Goal: Information Seeking & Learning: Compare options

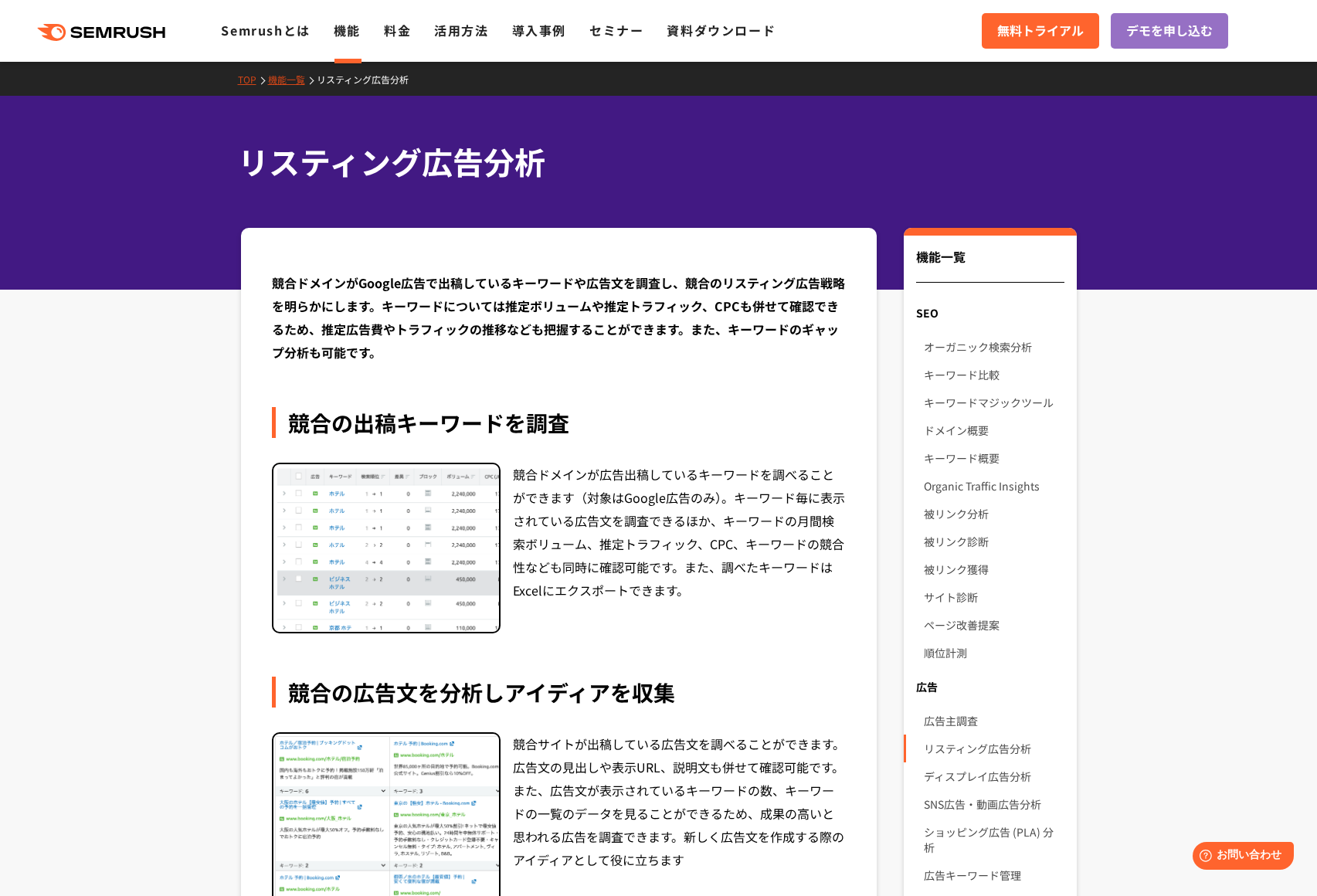
click at [556, 540] on div "競合ドメインが広告出稿しているキーワードを調べることができます（対象はGoogle広告のみ）。キーワード毎に表示されている広告文を調査できるほか、キーワードの…" at bounding box center [679, 549] width 334 height 171
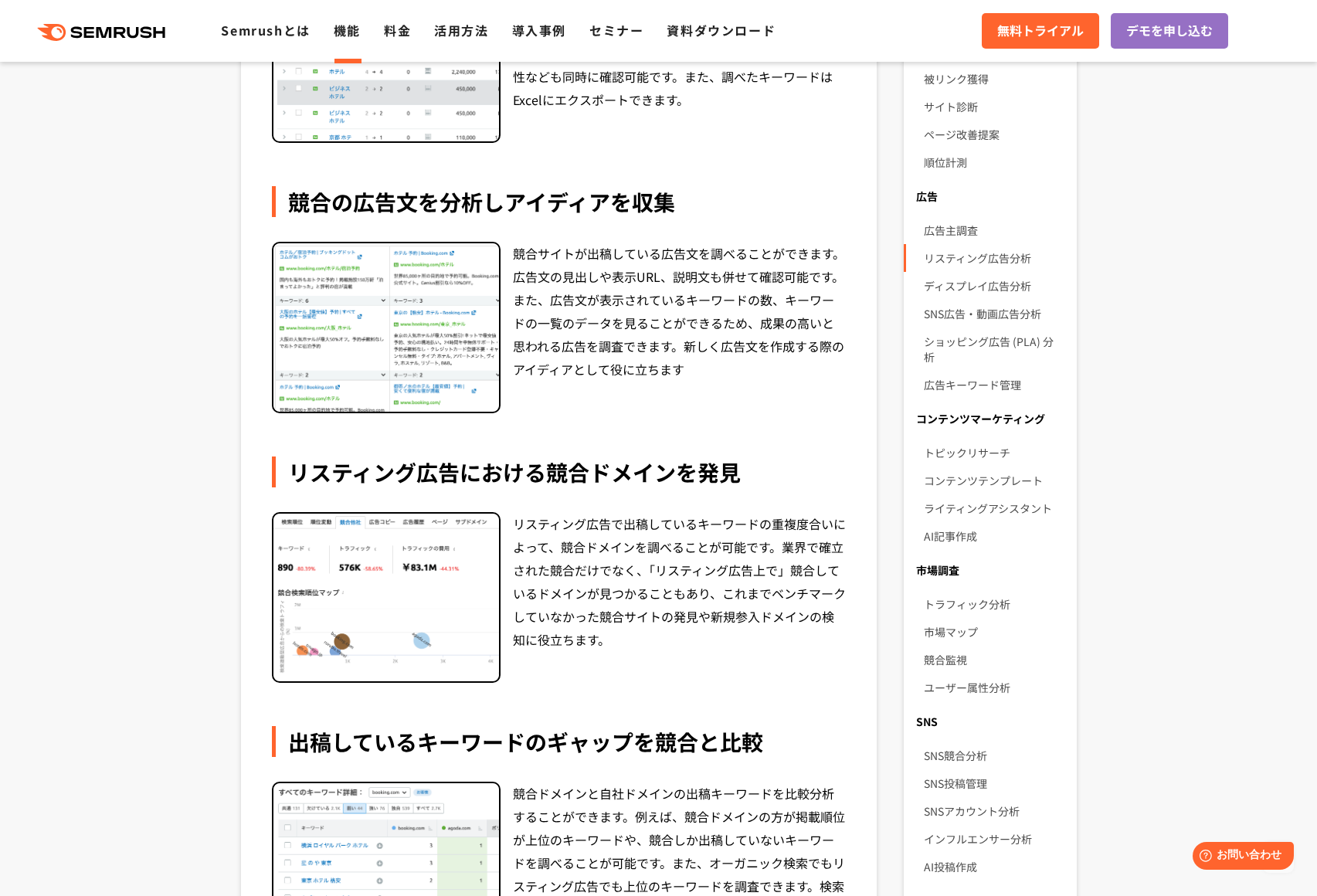
scroll to position [491, 0]
click at [569, 460] on div "リスティング広告における競合ドメインを発見" at bounding box center [559, 472] width 575 height 31
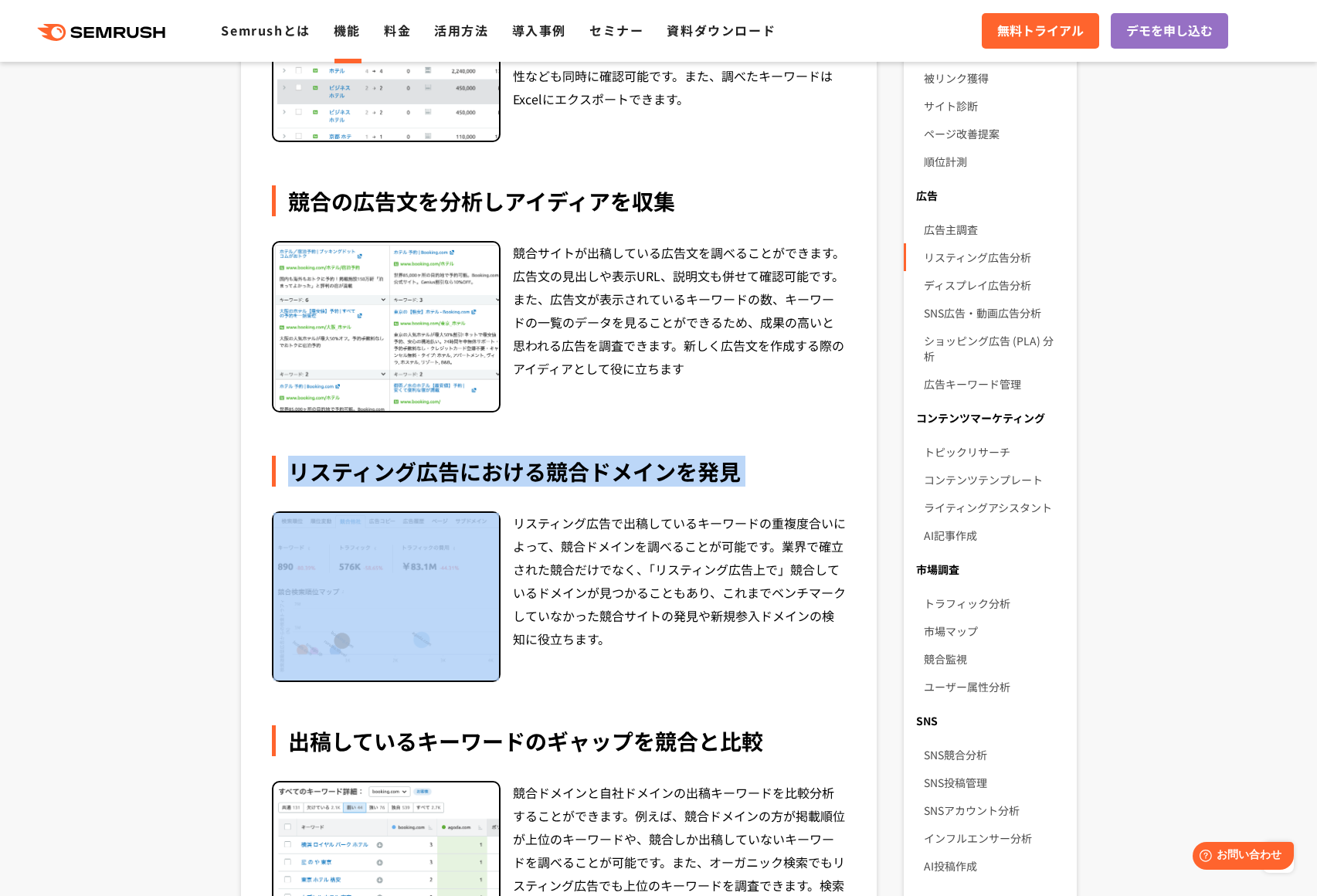
click at [653, 479] on div "リスティング広告における競合ドメインを発見" at bounding box center [559, 472] width 575 height 31
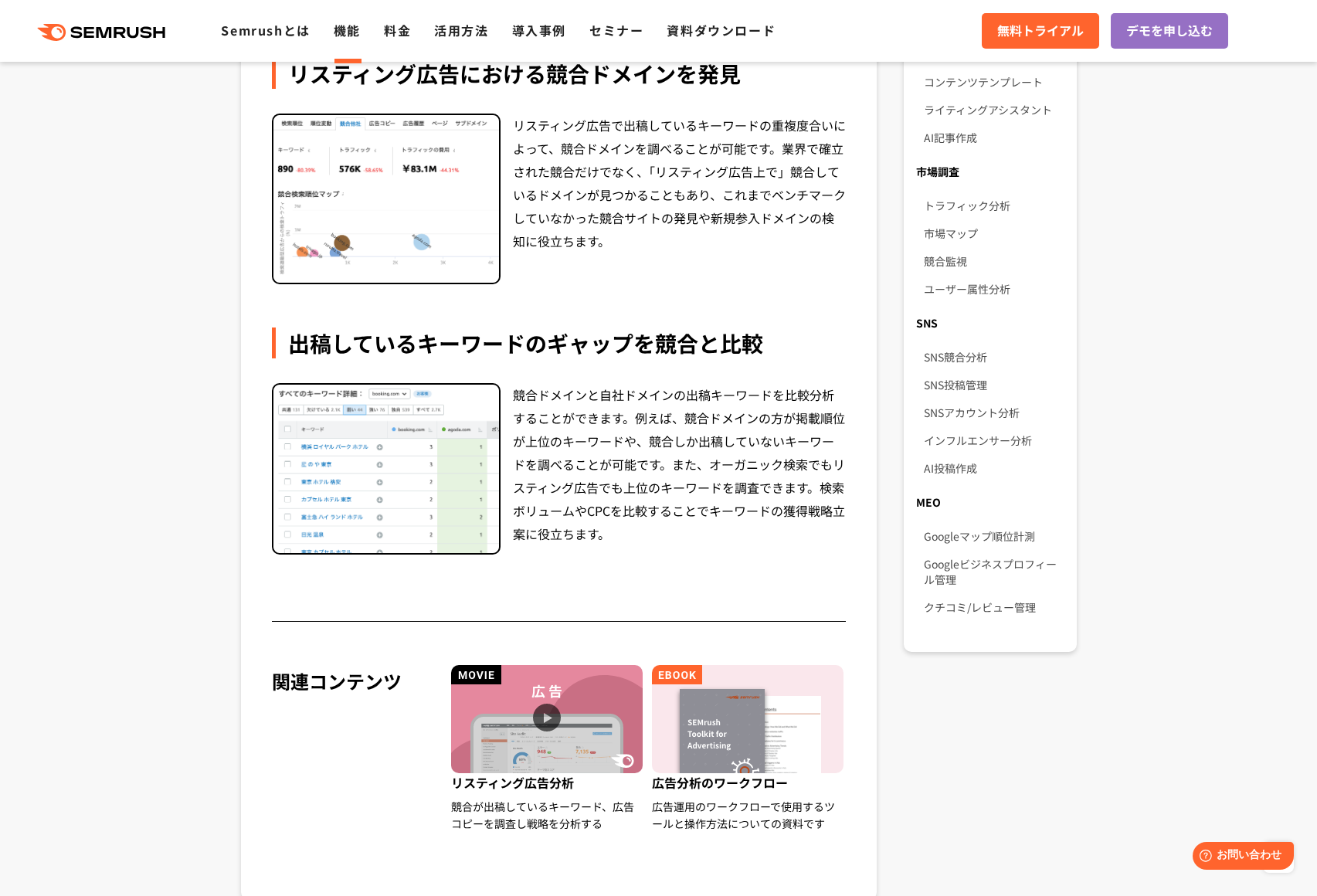
scroll to position [892, 0]
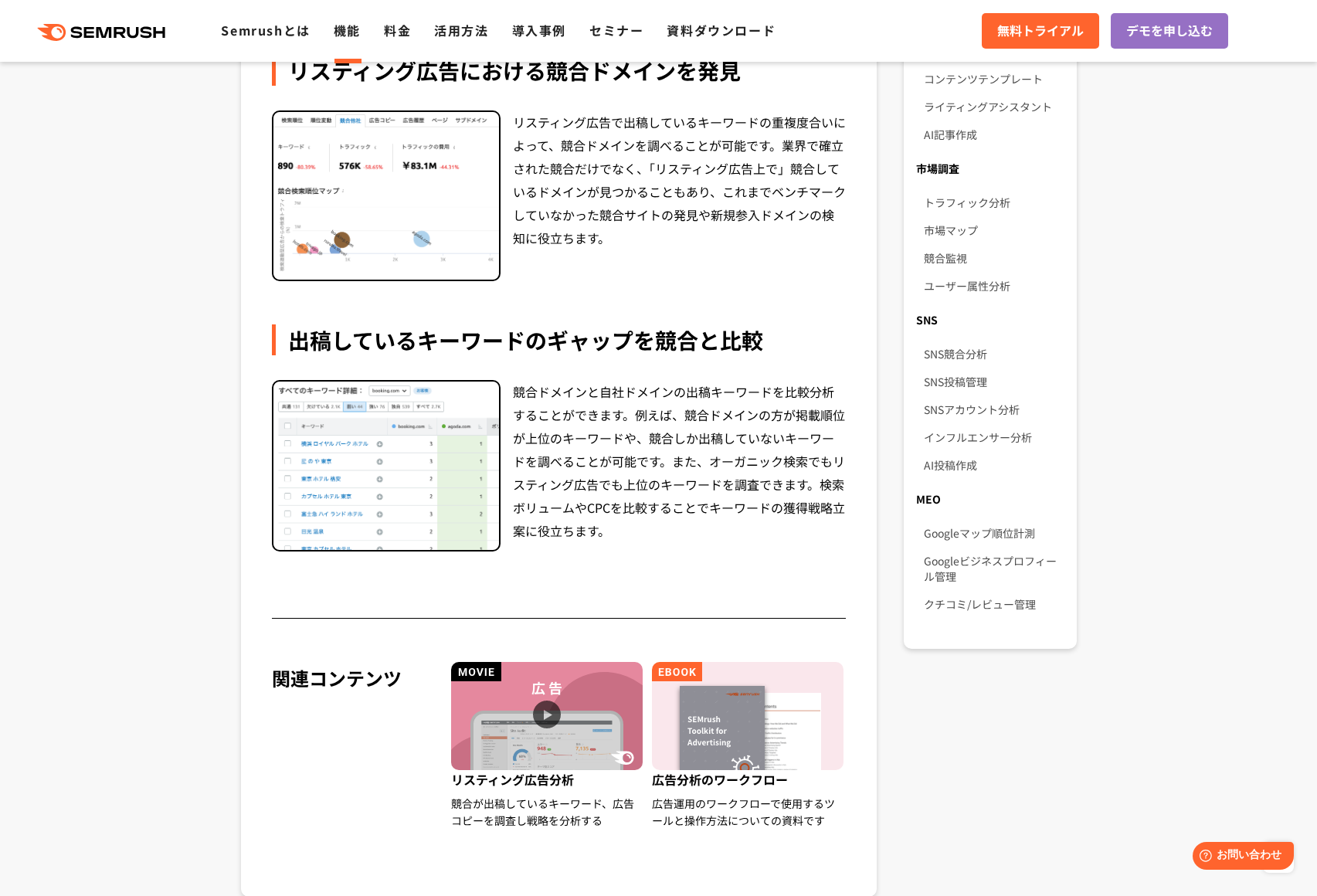
click at [549, 347] on div "出稿しているキーワードのギャップを競合と比較" at bounding box center [559, 340] width 575 height 31
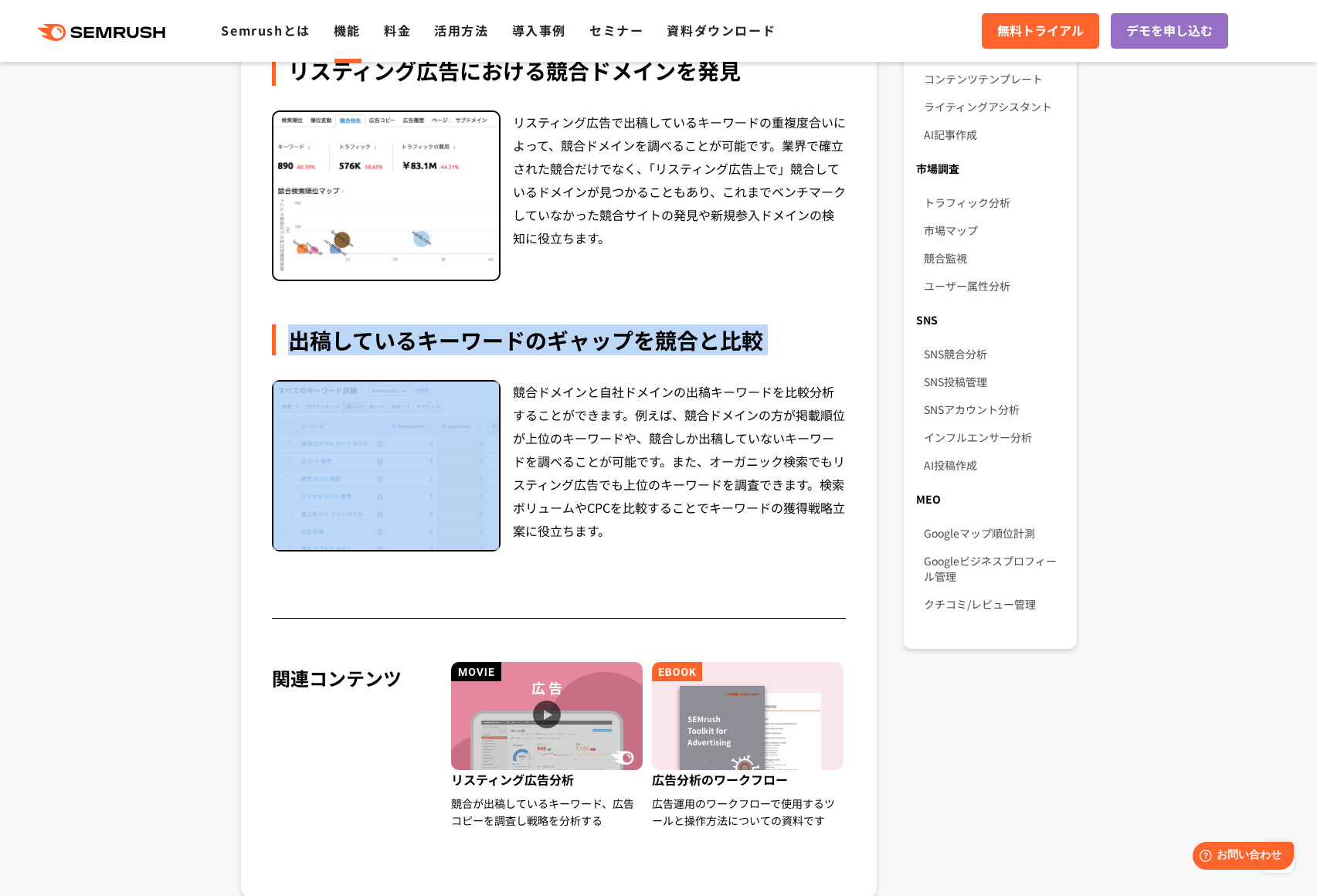
click at [636, 376] on div "出稿しているキーワードのギャップを競合と比較 競合ドメインと自社ドメインの出稿キーワードを比較分析することができます。例えば、競合ドメインの方が掲載順位が上位…" at bounding box center [559, 439] width 575 height 228
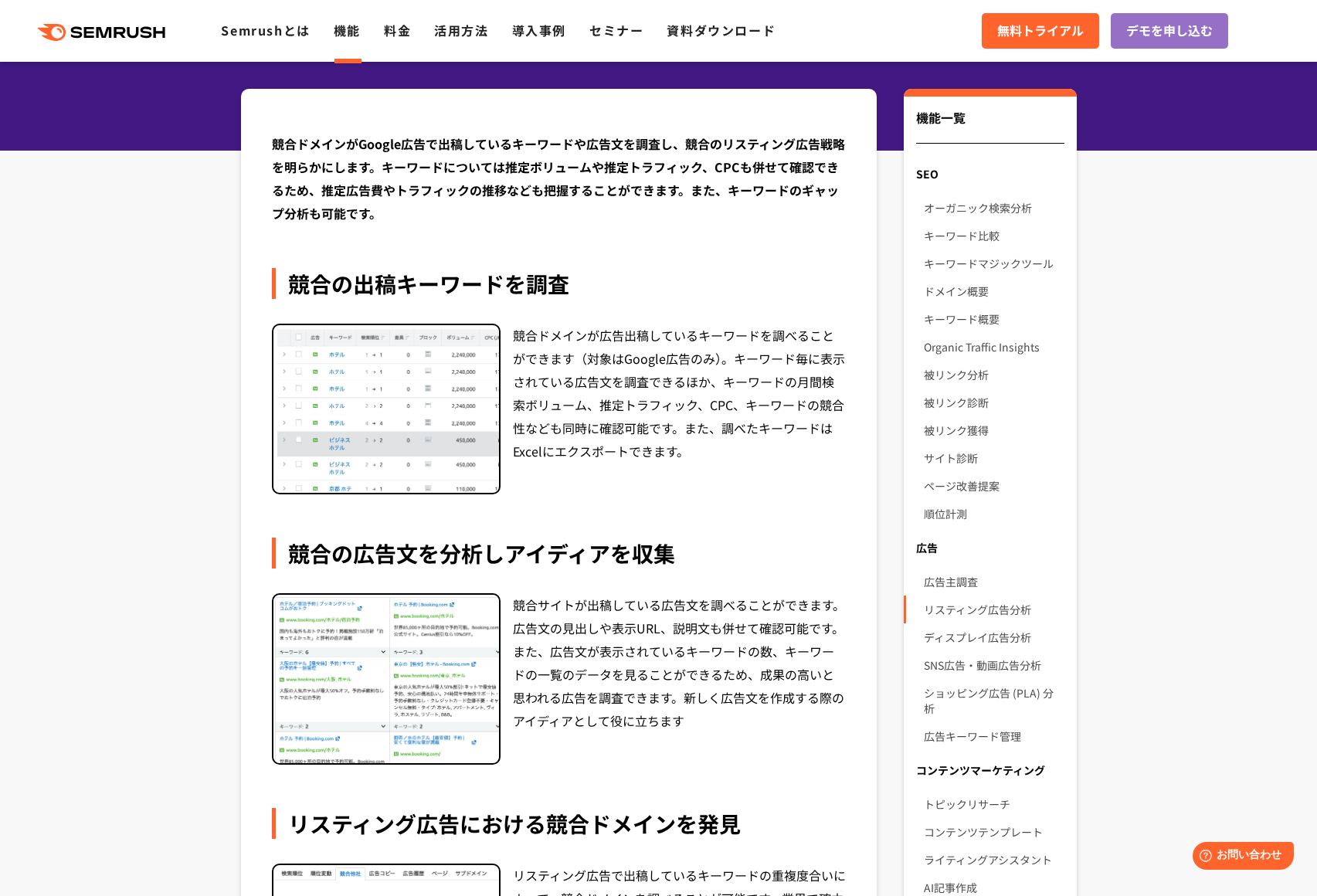
scroll to position [350, 0]
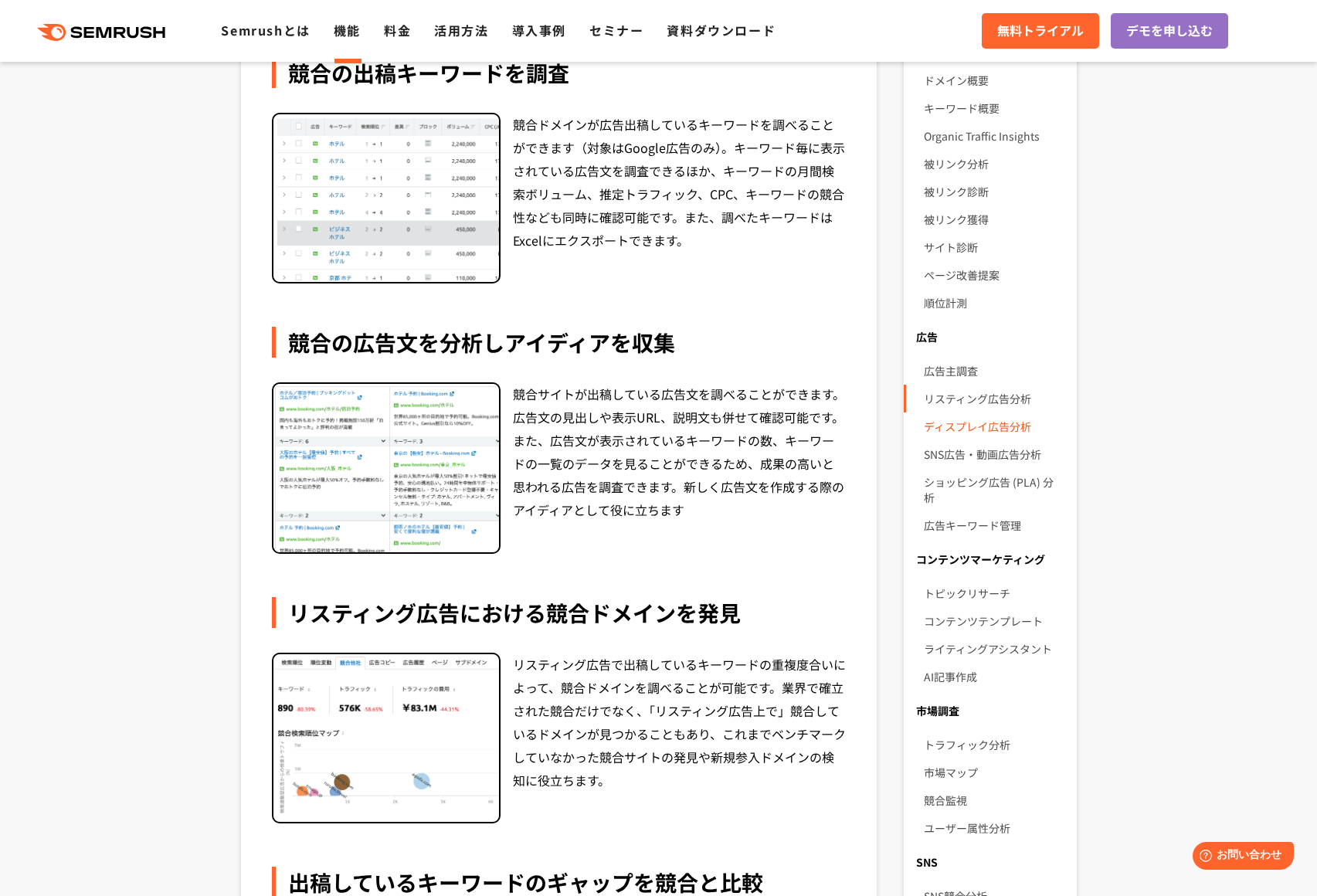
click at [971, 421] on link "ディスプレイ広告分析" at bounding box center [994, 426] width 140 height 28
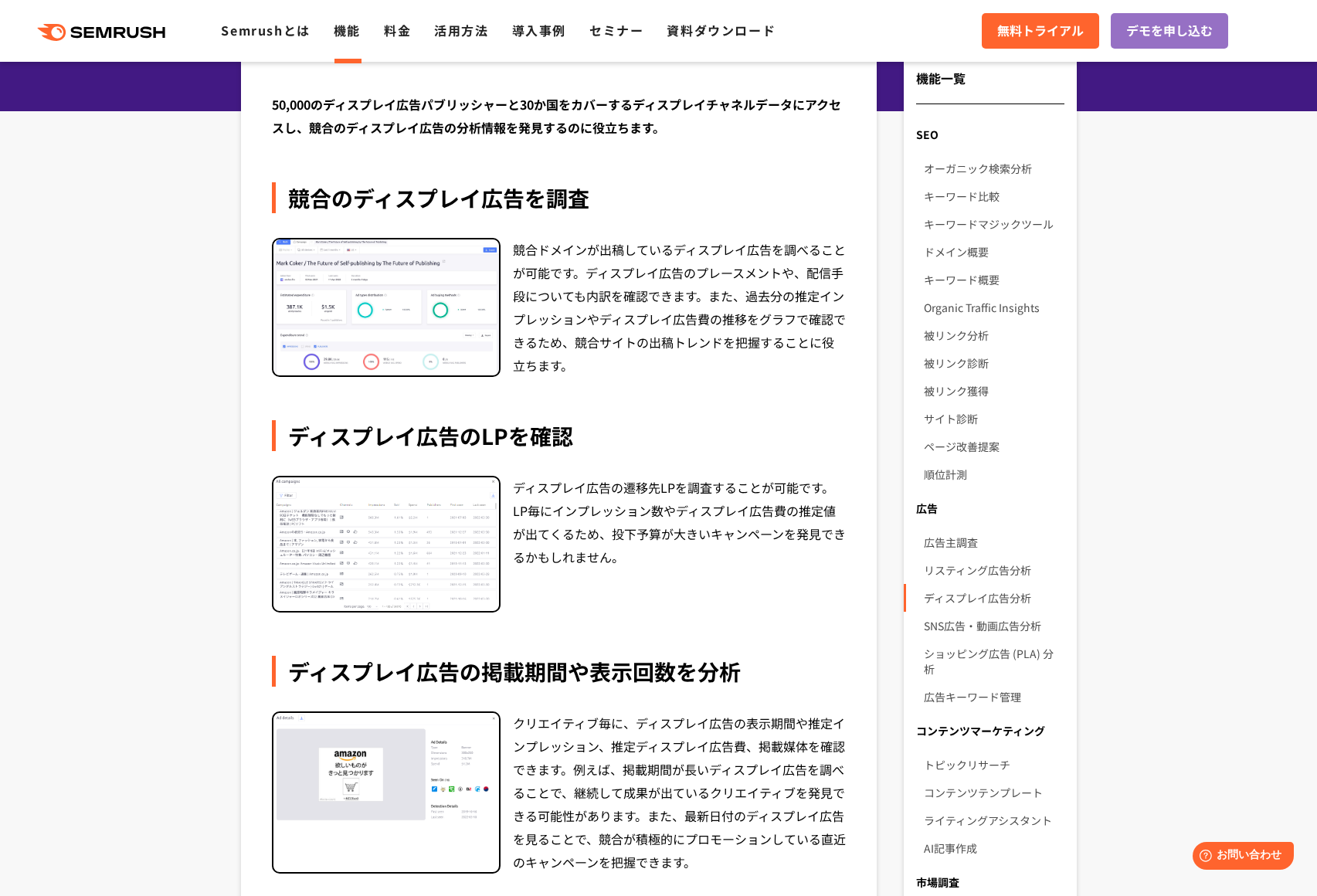
scroll to position [192, 0]
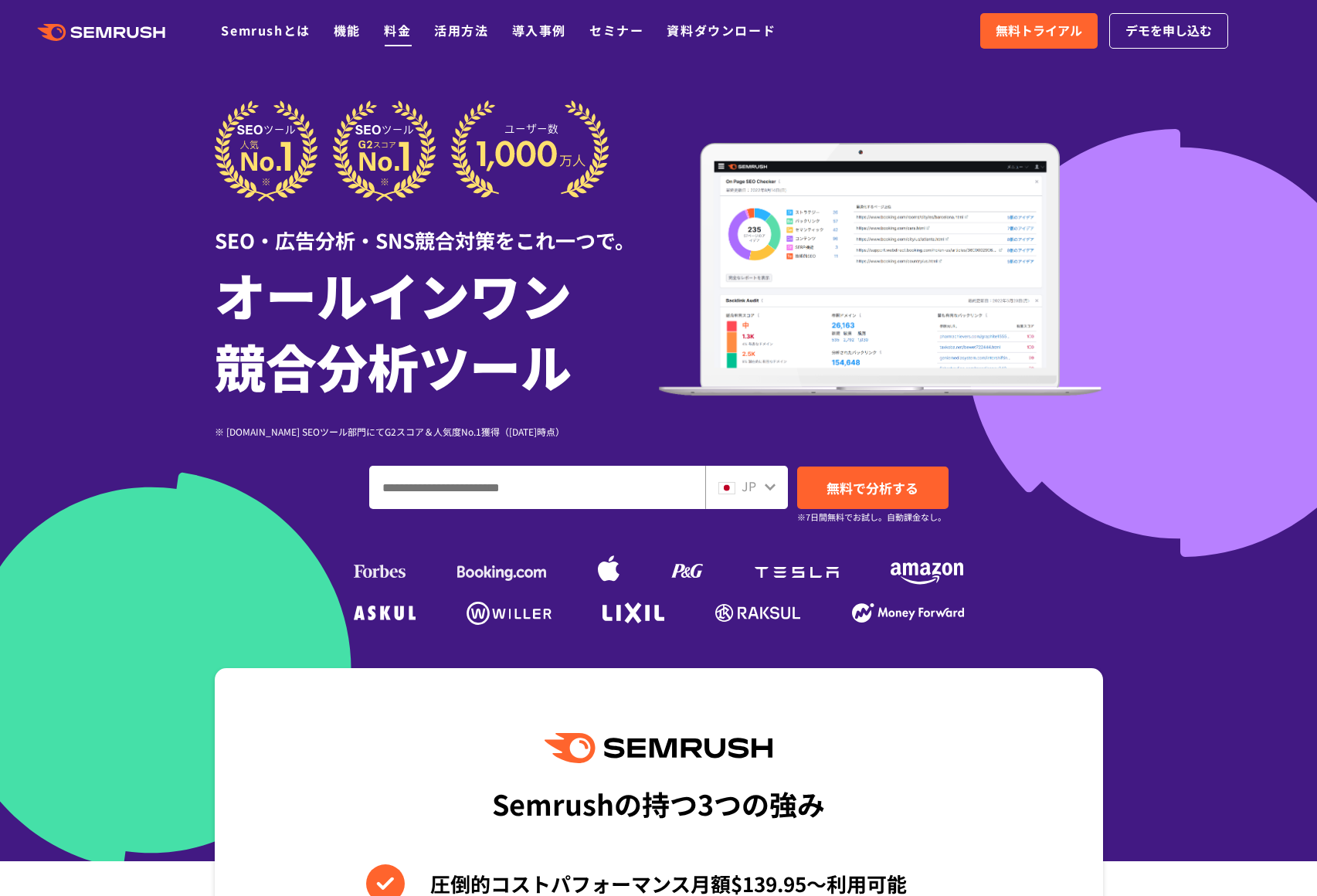
click at [389, 33] on link "料金" at bounding box center [398, 29] width 27 height 18
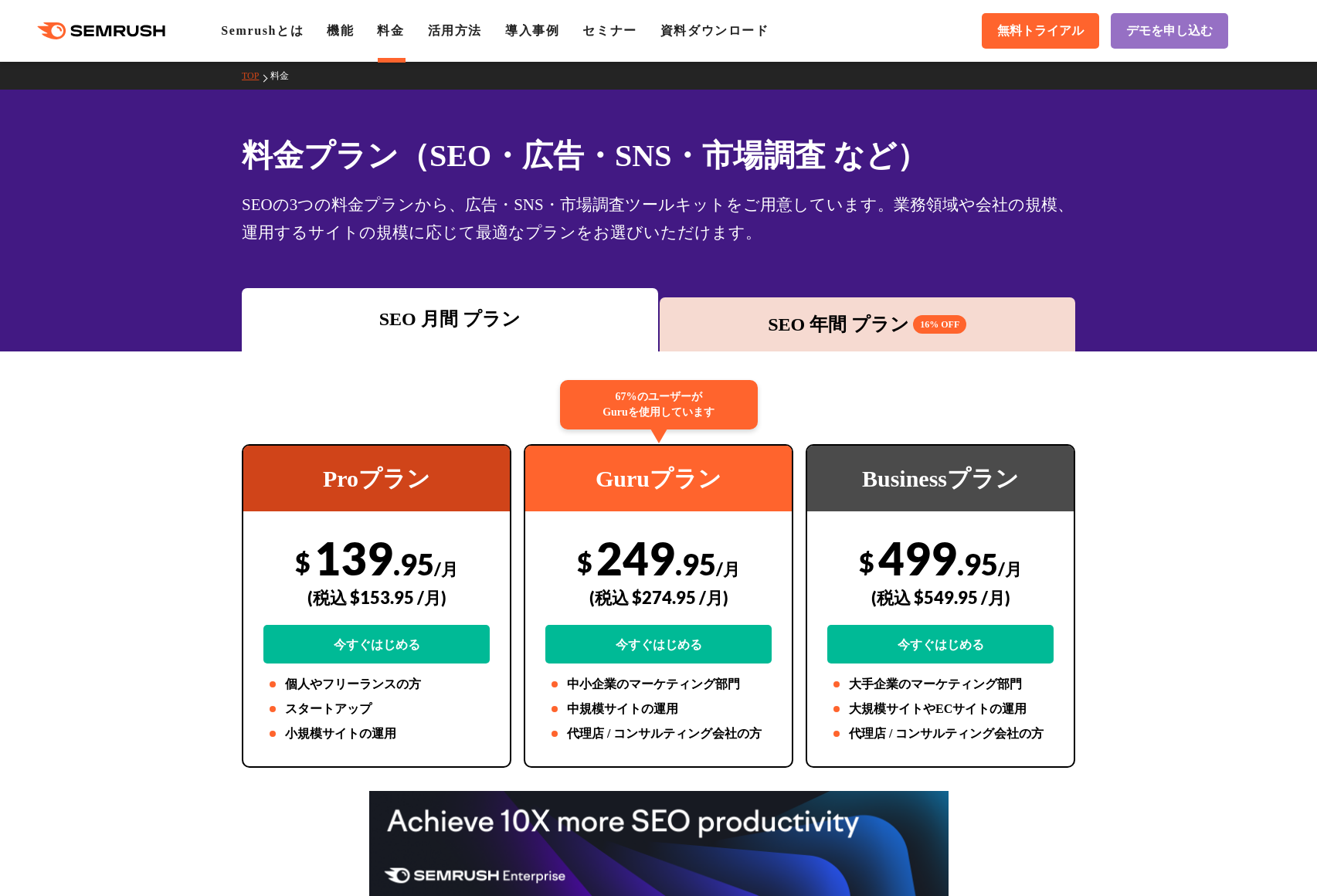
click at [380, 598] on div "(税込 $153.95 /月)" at bounding box center [376, 597] width 227 height 54
click at [380, 595] on div "(税込 $153.95 /月)" at bounding box center [376, 597] width 227 height 54
click at [797, 320] on div "SEO 年間 プラン 16% OFF" at bounding box center [868, 324] width 401 height 28
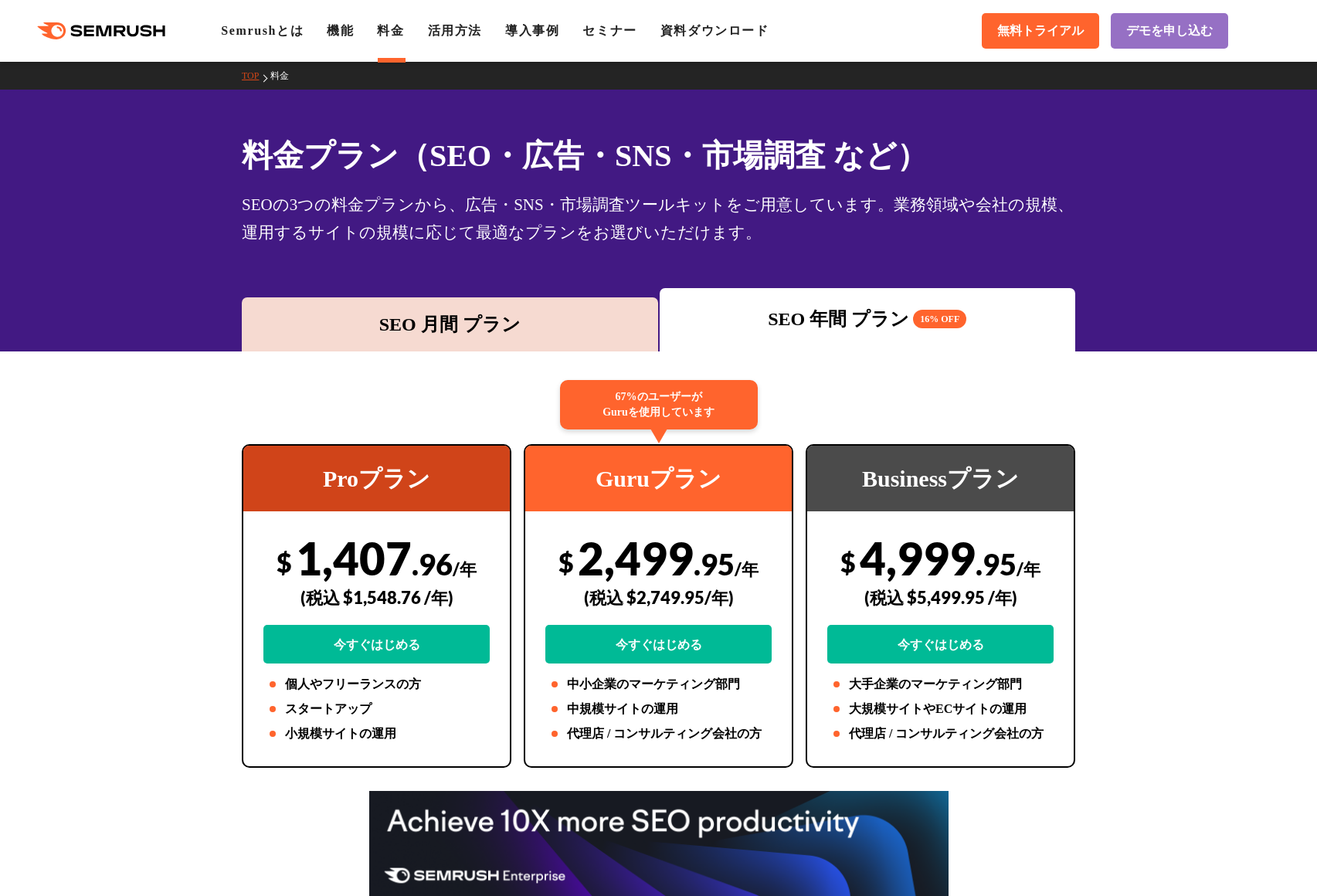
click at [620, 339] on div "SEO 月間 プラン" at bounding box center [450, 325] width 416 height 54
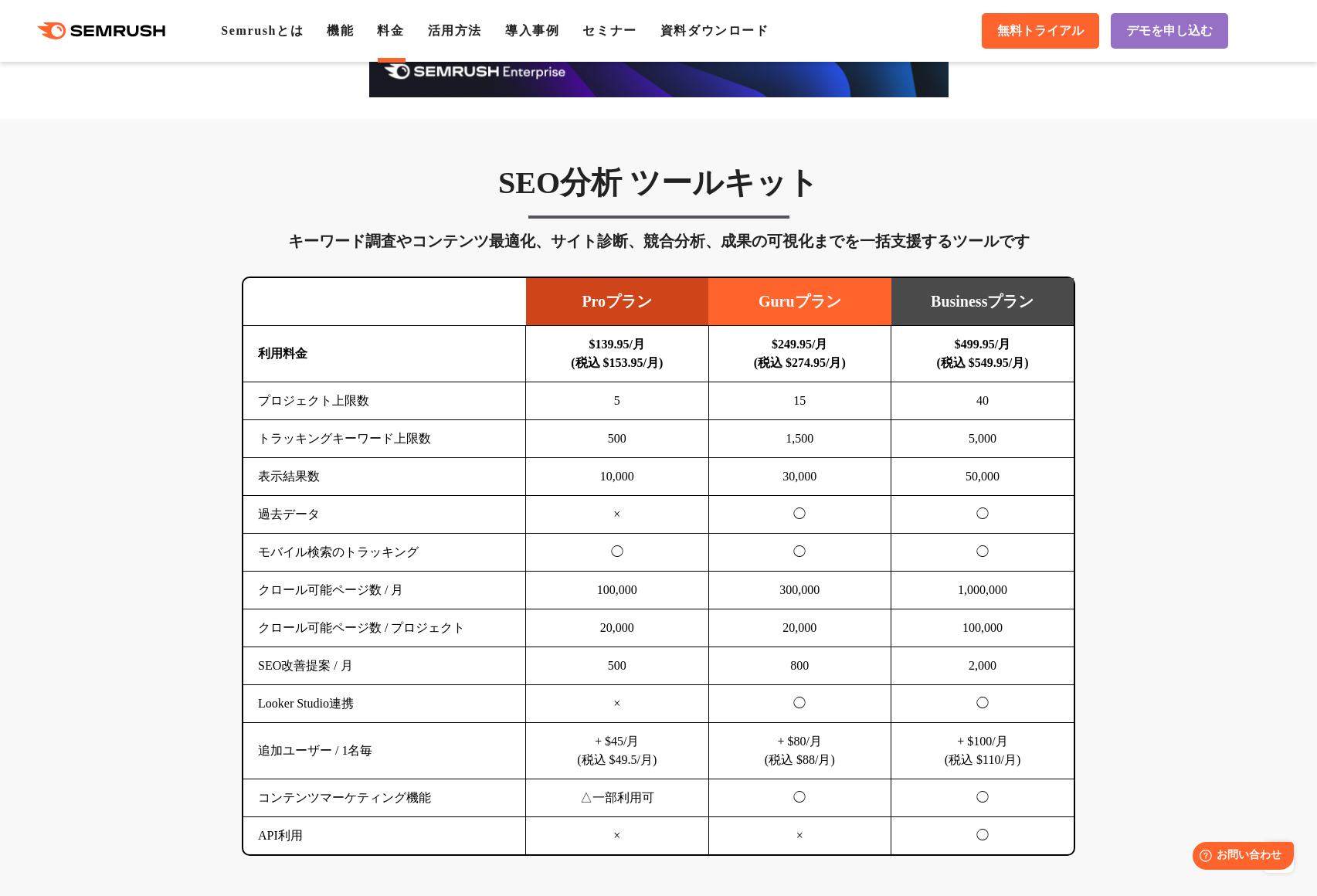
scroll to position [1556, 0]
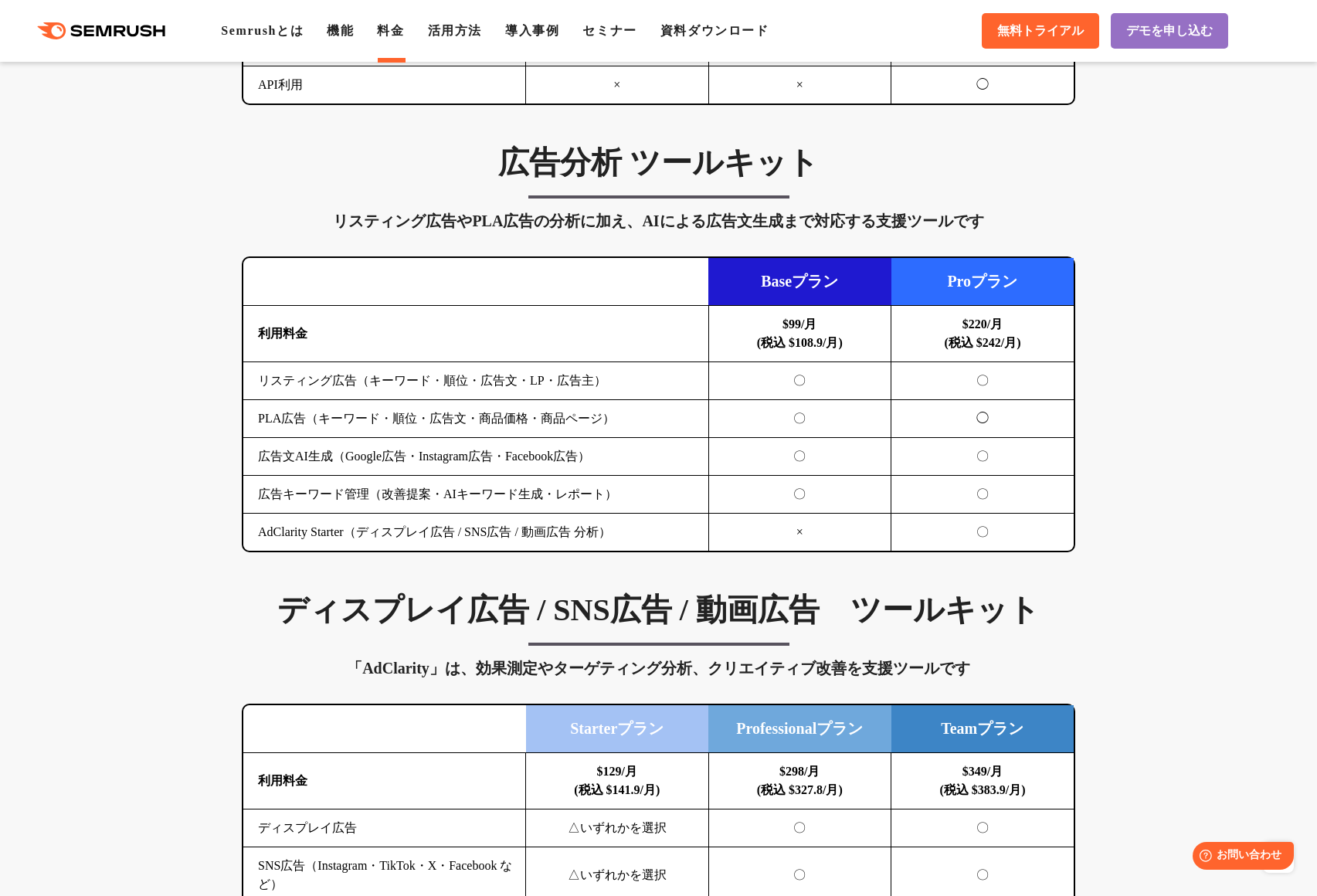
click at [475, 217] on div "リスティング広告やPLA広告の分析に加え、AIによる広告文生成まで対応する支援ツールです" at bounding box center [658, 220] width 834 height 24
click at [517, 221] on div "リスティング広告やPLA広告の分析に加え、AIによる広告文生成まで対応する支援ツールです" at bounding box center [658, 220] width 834 height 24
click at [809, 346] on b "$99/月 (税込 $108.9/月)" at bounding box center [800, 333] width 86 height 32
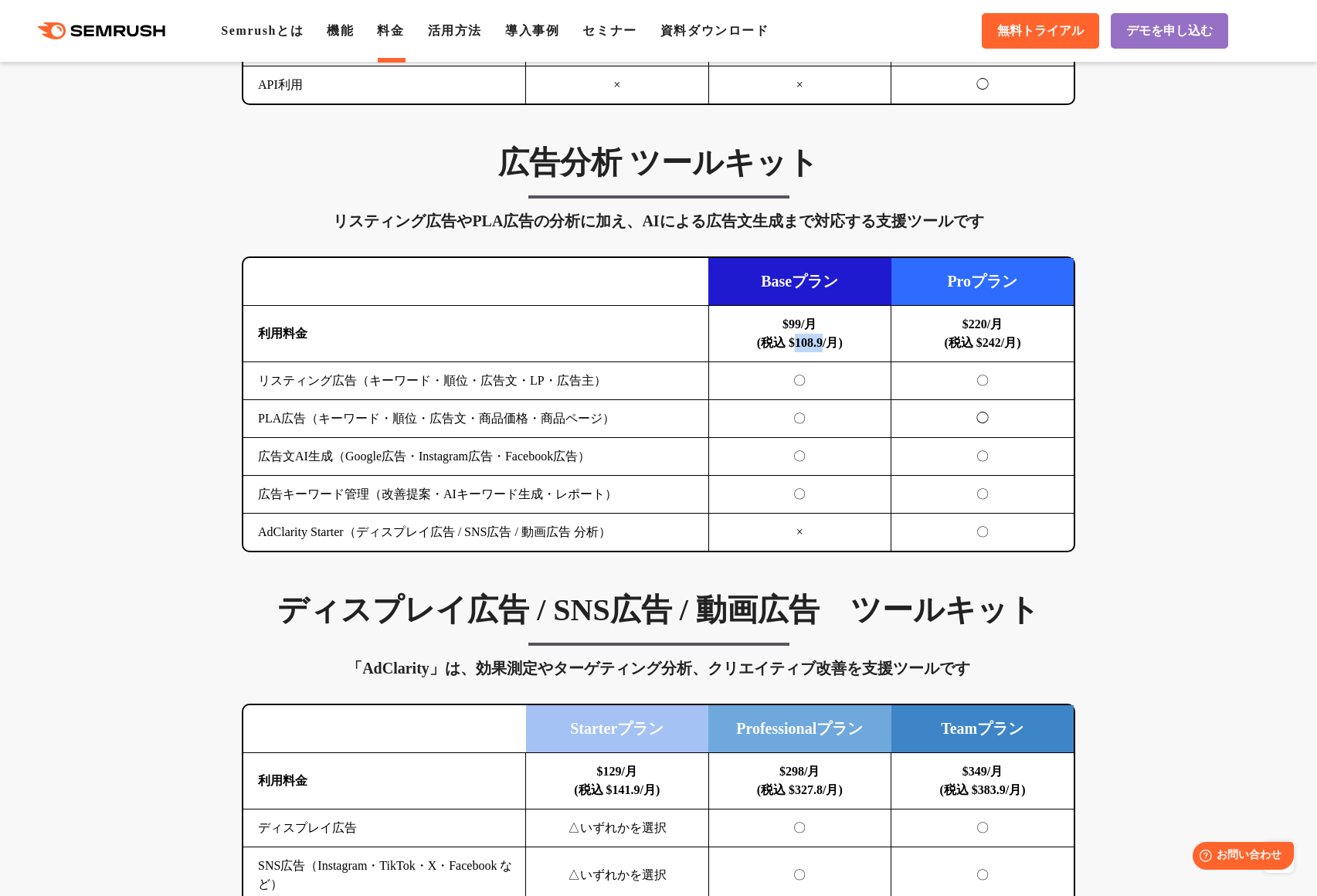
click at [794, 413] on td "〇" at bounding box center [800, 418] width 183 height 38
click at [794, 444] on td "〇" at bounding box center [800, 456] width 183 height 38
click at [801, 486] on td "〇" at bounding box center [800, 494] width 183 height 38
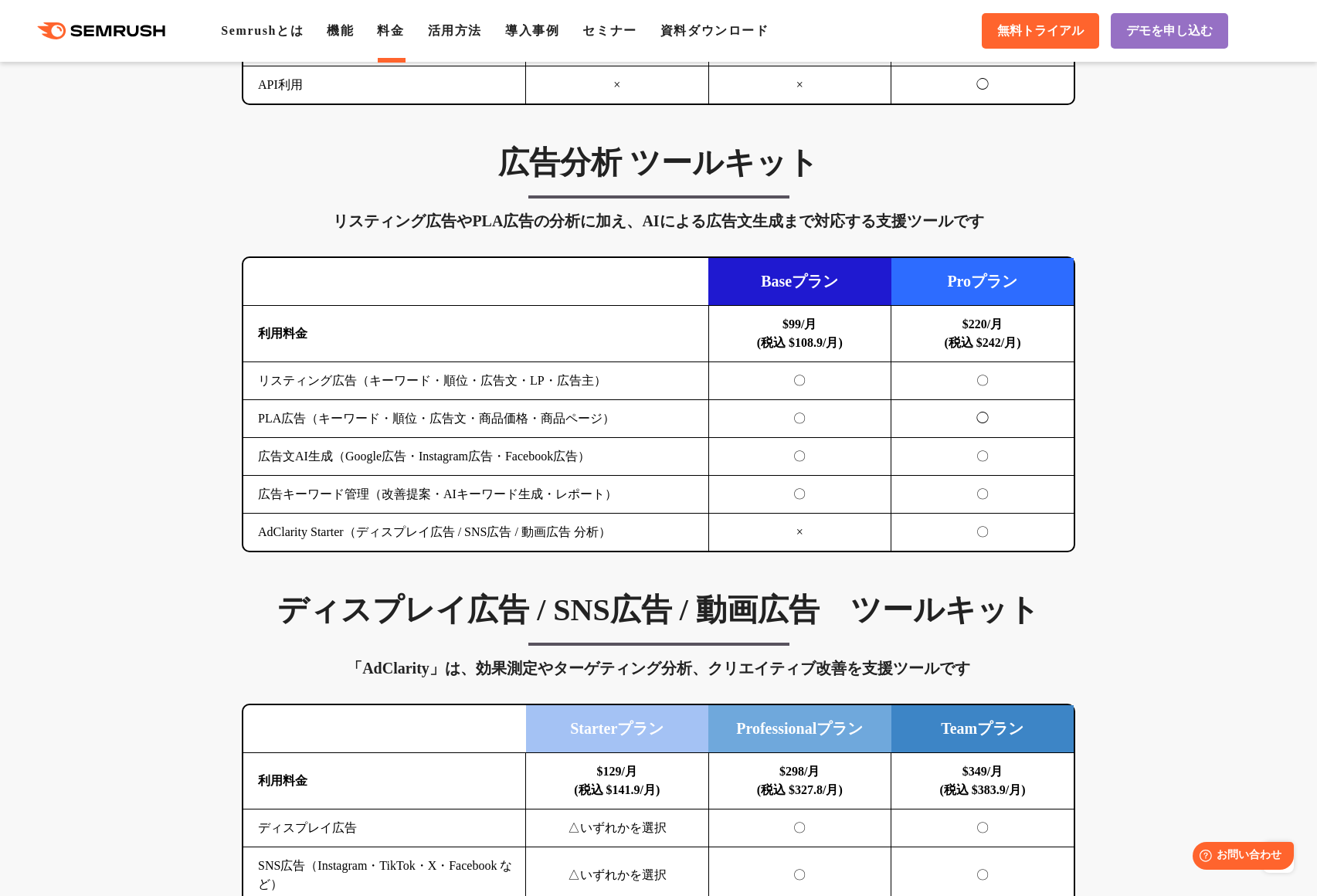
click at [801, 486] on td "〇" at bounding box center [800, 494] width 183 height 38
click at [801, 491] on td "〇" at bounding box center [800, 494] width 183 height 38
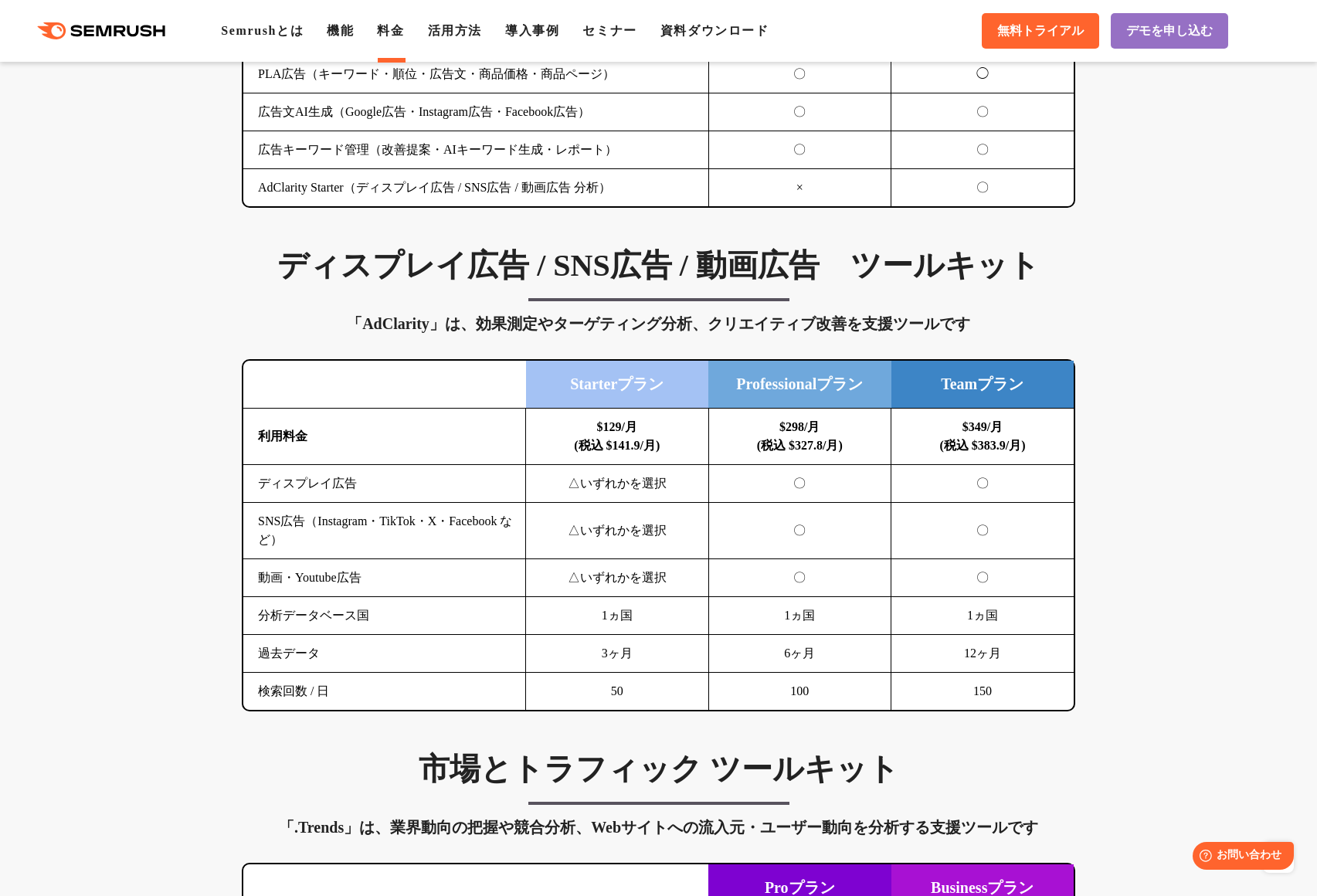
scroll to position [1899, 0]
click at [629, 543] on td "△いずれかを選択" at bounding box center [618, 532] width 183 height 56
click at [618, 576] on td "△いずれかを選択" at bounding box center [618, 579] width 183 height 38
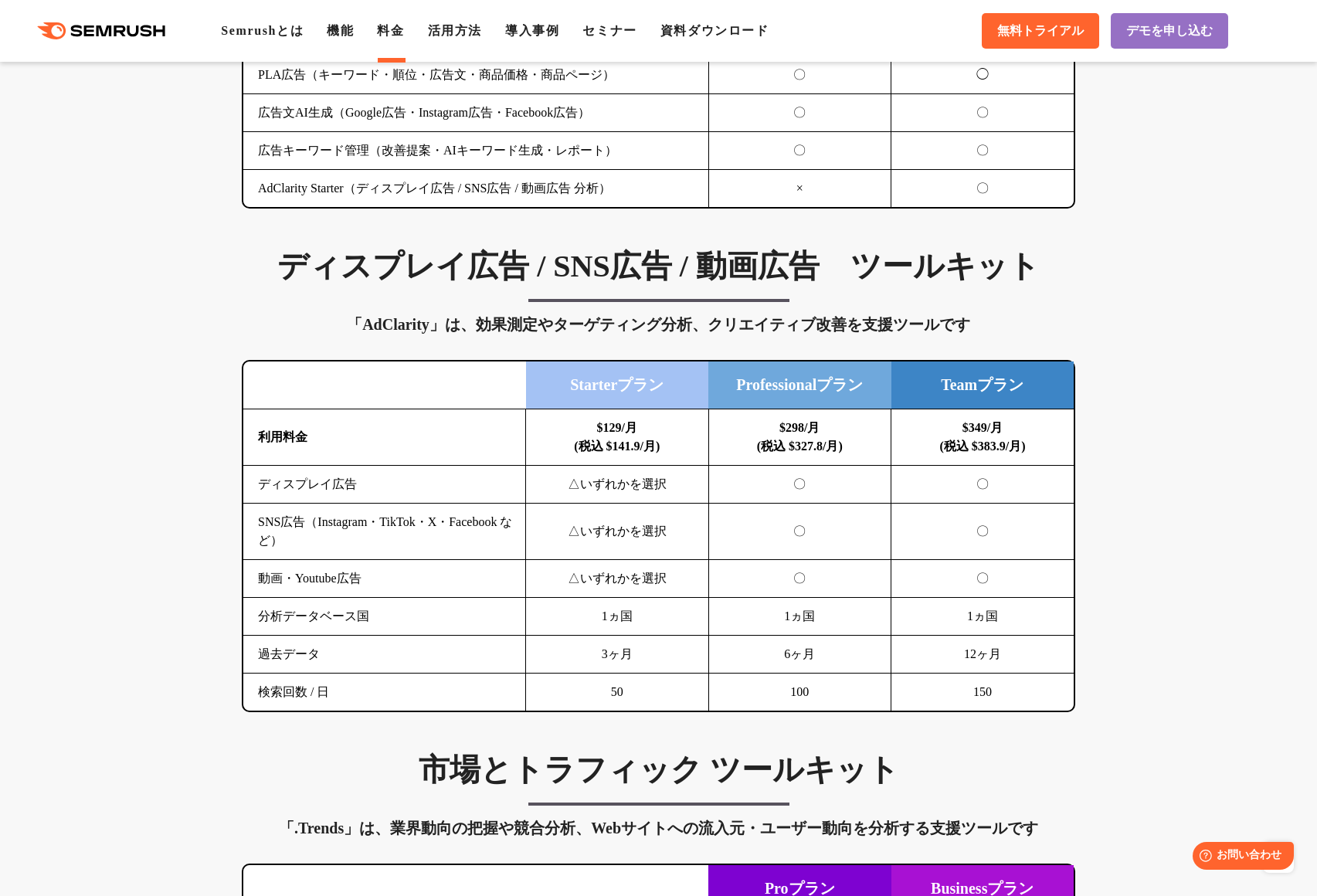
click at [618, 576] on td "△いずれかを選択" at bounding box center [618, 579] width 183 height 38
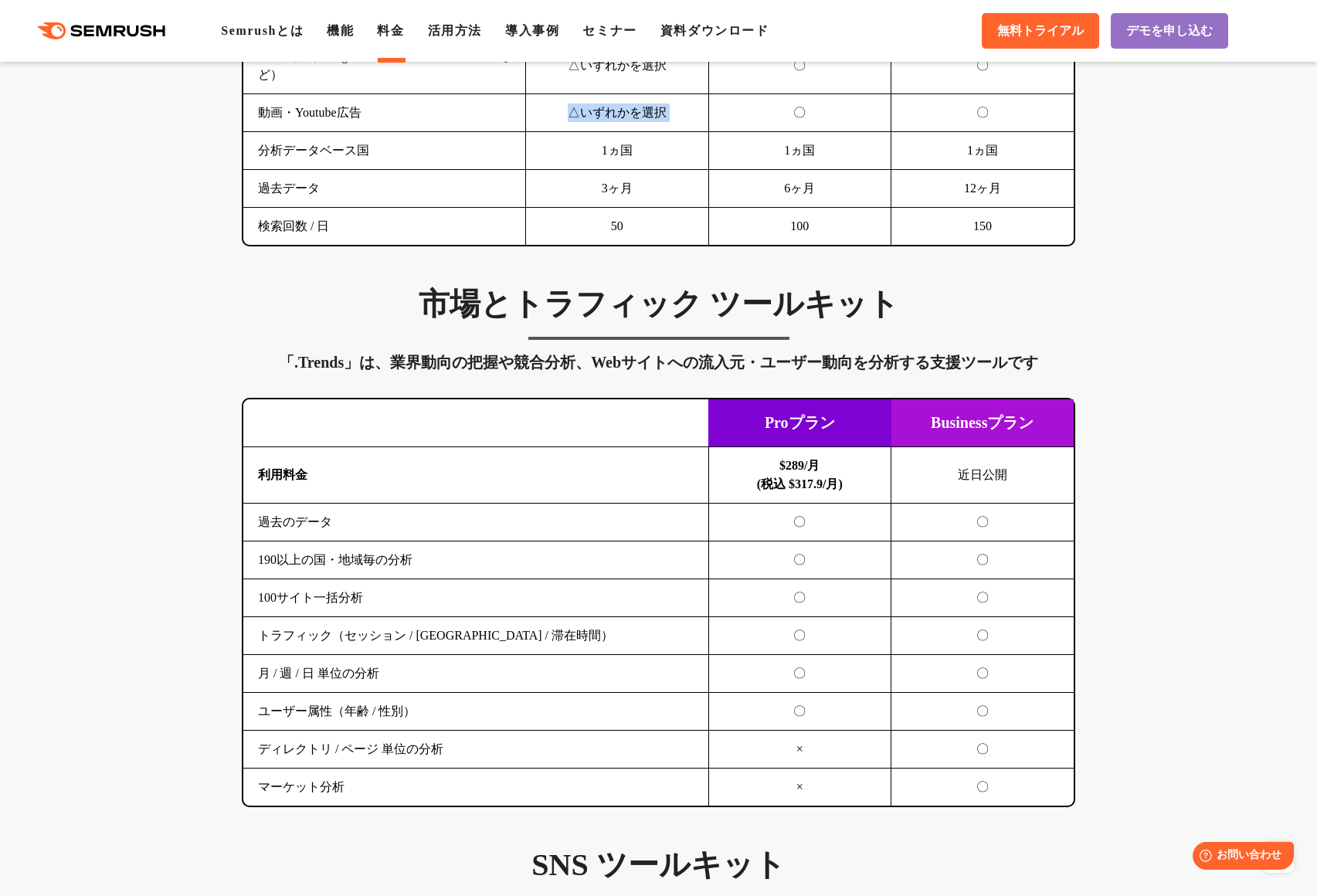
scroll to position [2421, 0]
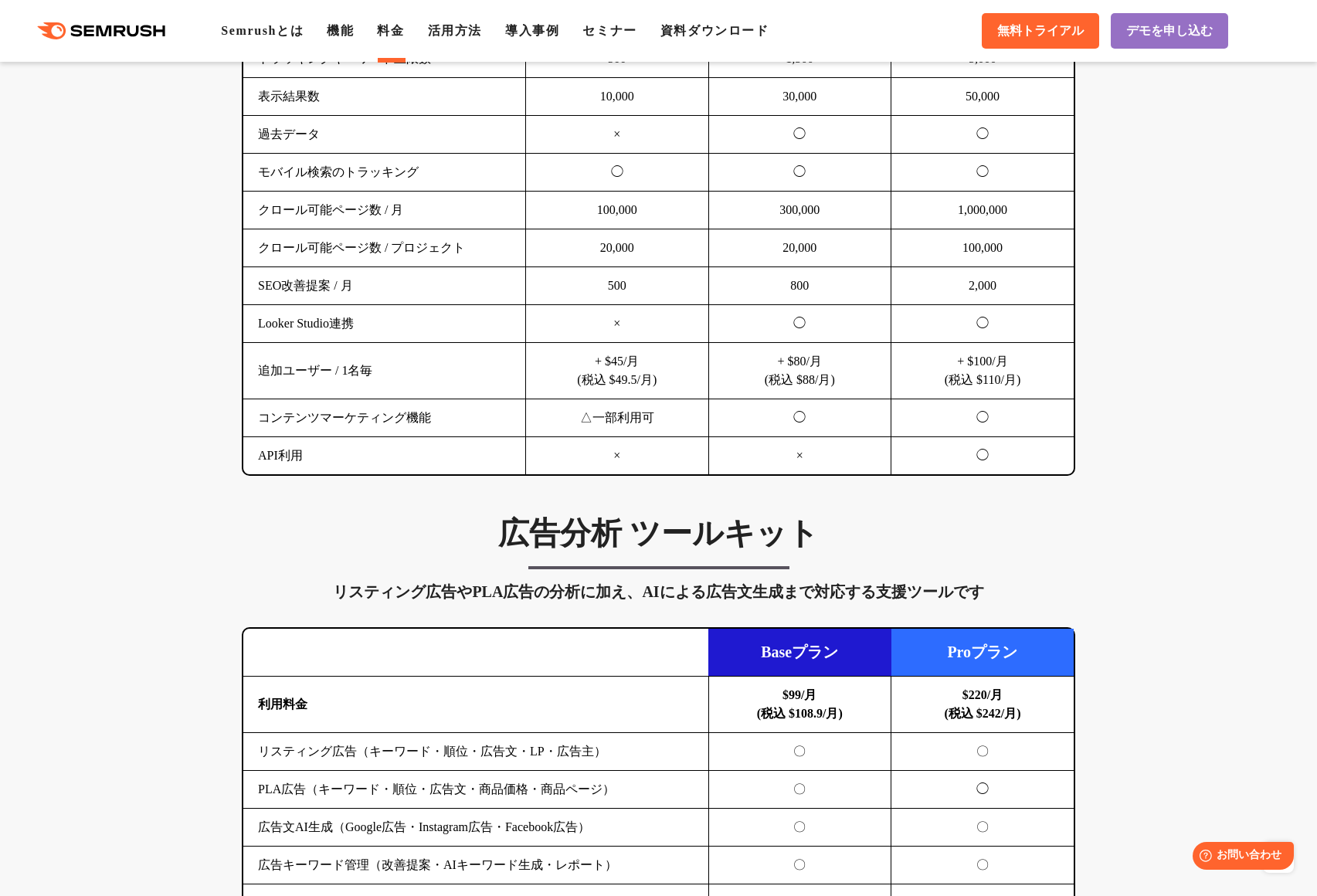
click at [622, 572] on div "広告分析 ツールキット リスティング広告やPLA広告の分析に加え、AIによる広告文生成まで対応する支援ツールです 横にスワイプしてください Baseプラン P…" at bounding box center [658, 719] width 865 height 409
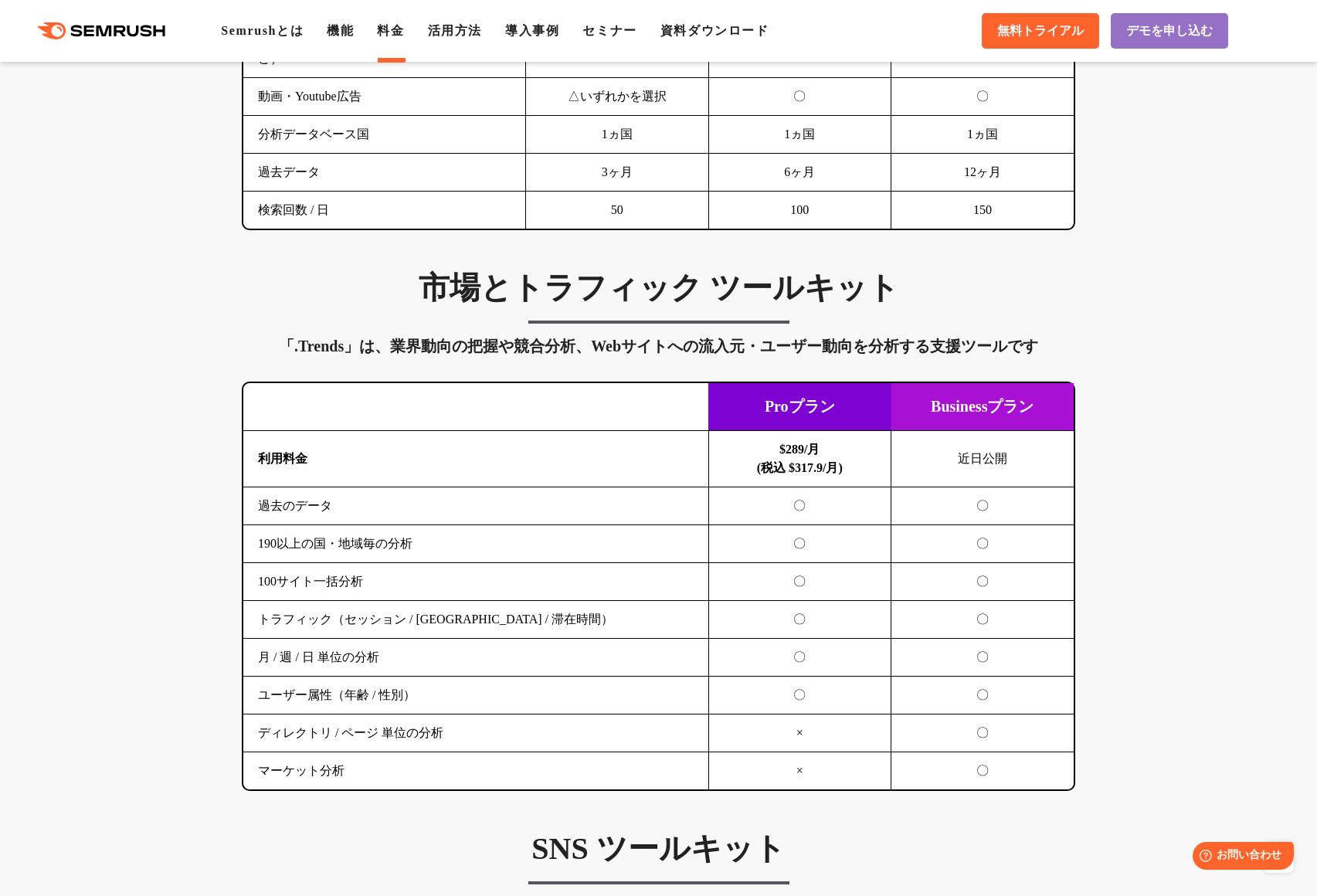
scroll to position [2386, 0]
